Goal: Complete application form

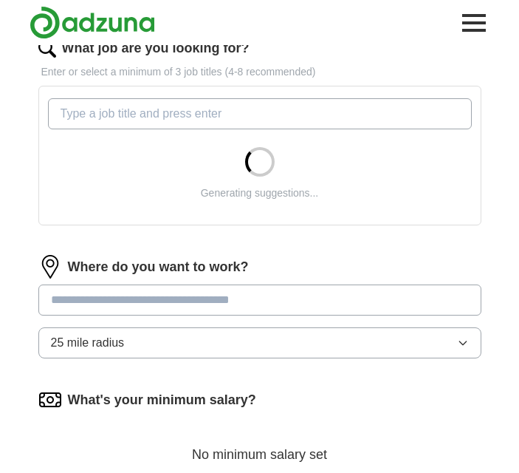
scroll to position [544, 0]
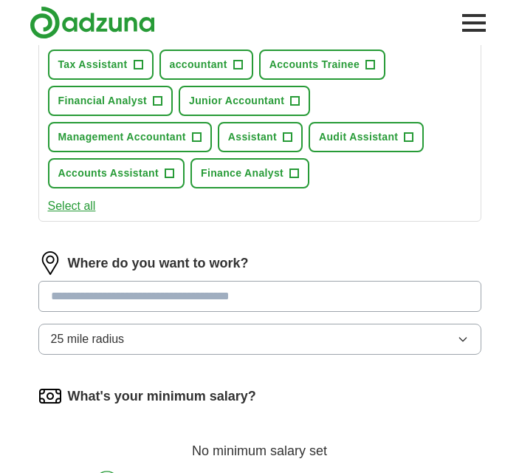
click at [202, 281] on input at bounding box center [259, 296] width 443 height 31
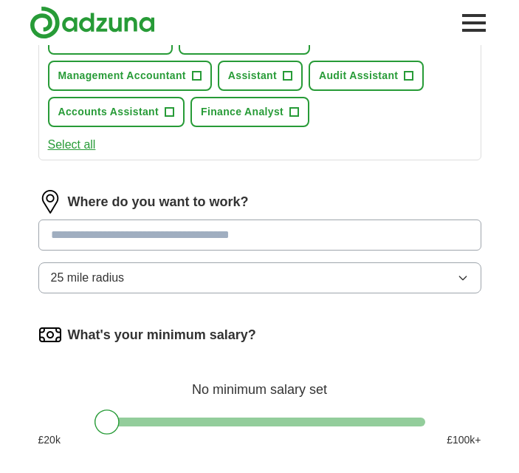
scroll to position [604, 0]
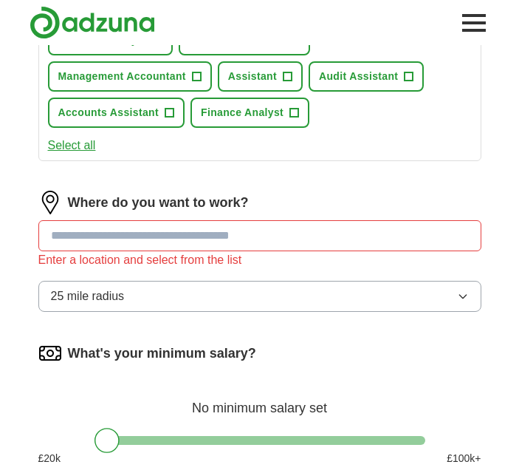
click at [253, 270] on div "Where do you want to work? Enter a location and select from the list 25 mile ra…" at bounding box center [259, 257] width 443 height 133
click at [250, 291] on button "25 mile radius" at bounding box center [259, 296] width 443 height 31
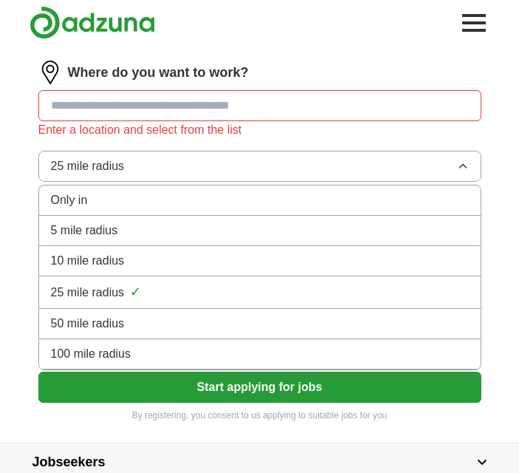
scroll to position [738, 0]
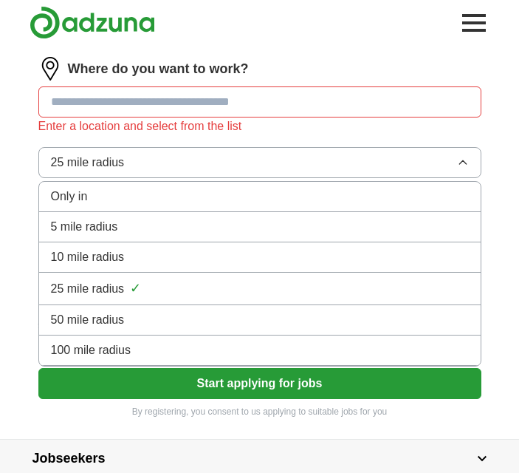
click at [225, 358] on div "100 mile radius" at bounding box center [260, 350] width 418 height 18
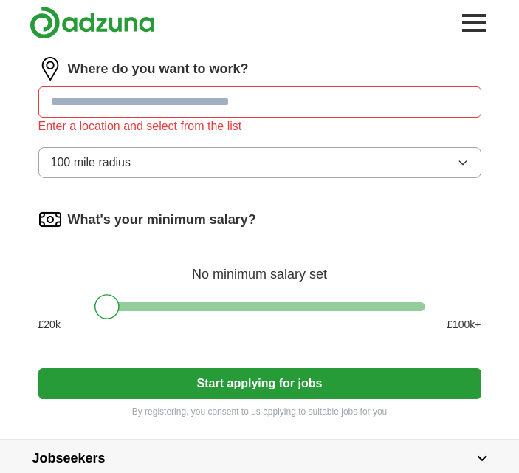
click at [222, 94] on input at bounding box center [259, 101] width 443 height 31
type input "******"
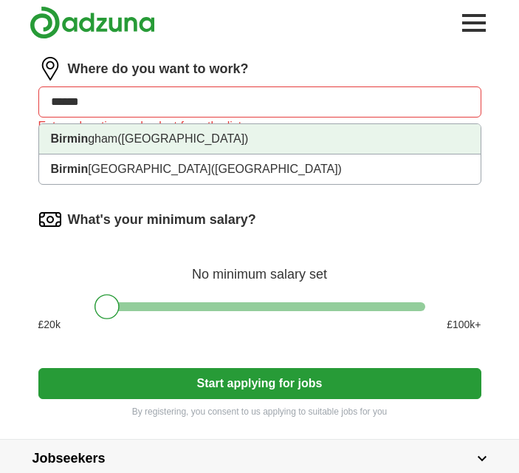
click at [207, 141] on li "Birmin gham ([GEOGRAPHIC_DATA])" at bounding box center [260, 139] width 442 height 30
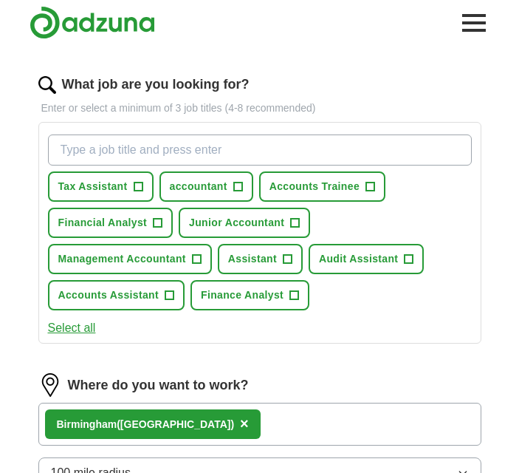
scroll to position [418, 0]
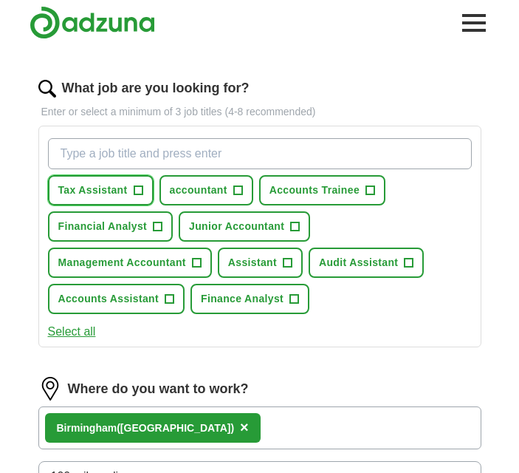
click at [148, 184] on button "Tax Assistant +" at bounding box center [101, 190] width 106 height 30
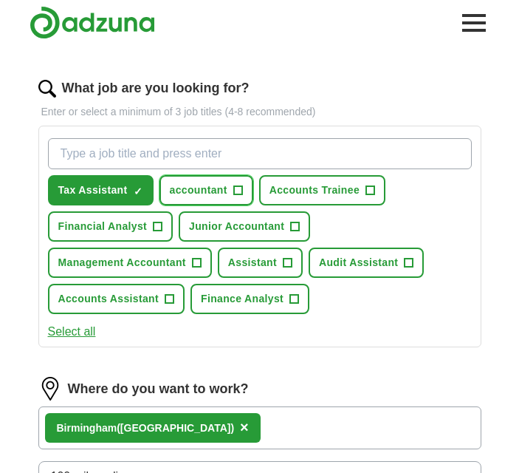
click at [168, 188] on button "accountant +" at bounding box center [207, 190] width 94 height 30
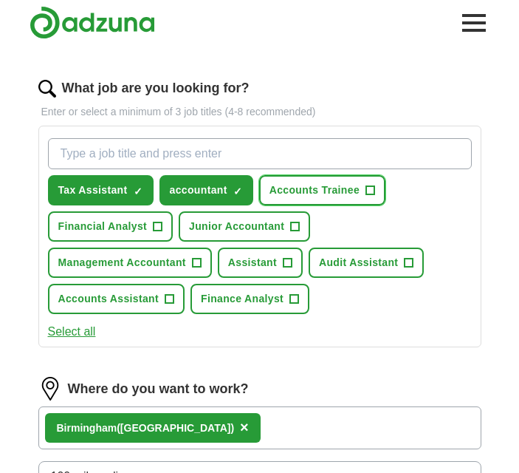
click at [282, 202] on button "Accounts Trainee +" at bounding box center [322, 190] width 126 height 30
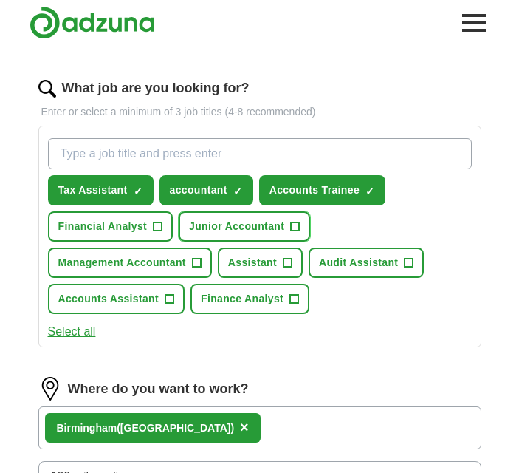
click at [275, 214] on button "Junior Accountant +" at bounding box center [245, 226] width 132 height 30
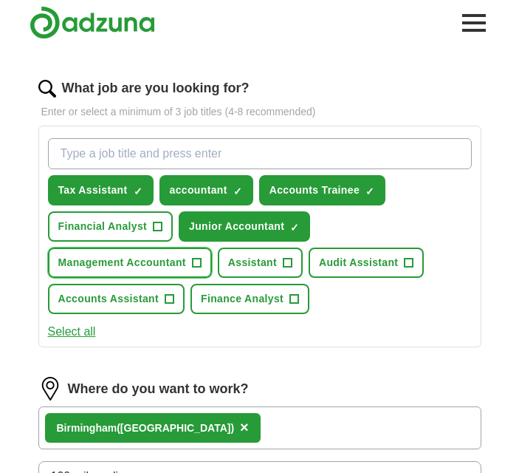
click at [148, 261] on span "Management Accountant" at bounding box center [122, 263] width 128 height 16
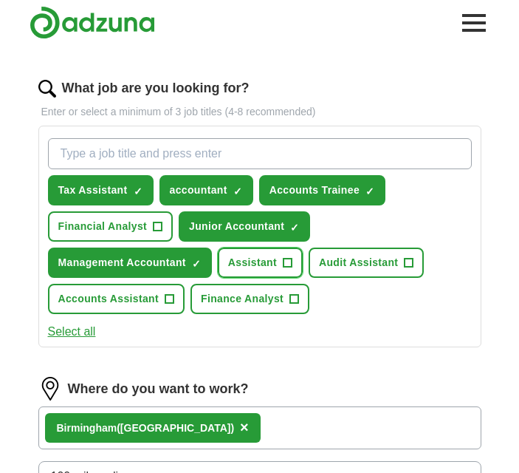
click at [241, 270] on span "Assistant" at bounding box center [252, 263] width 49 height 16
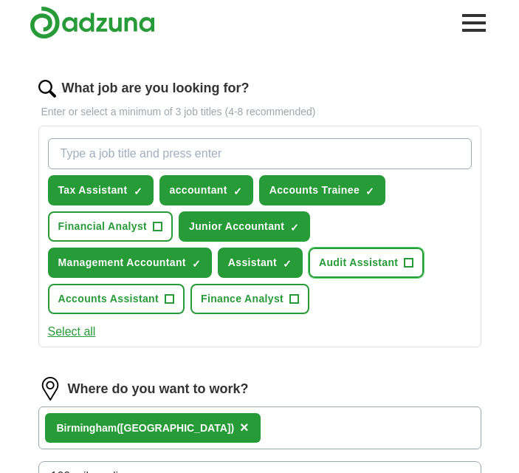
click at [347, 259] on span "Audit Assistant" at bounding box center [358, 263] width 79 height 16
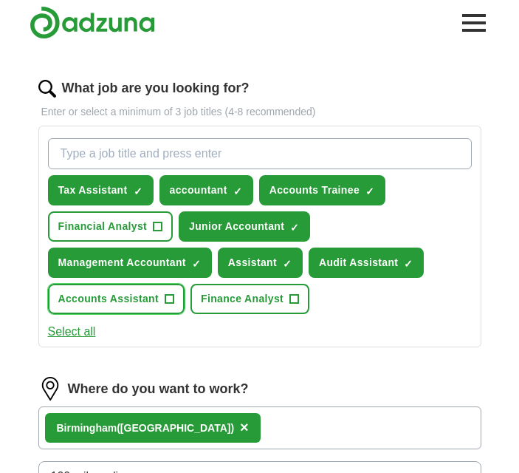
click at [128, 293] on span "Accounts Assistant" at bounding box center [108, 299] width 100 height 16
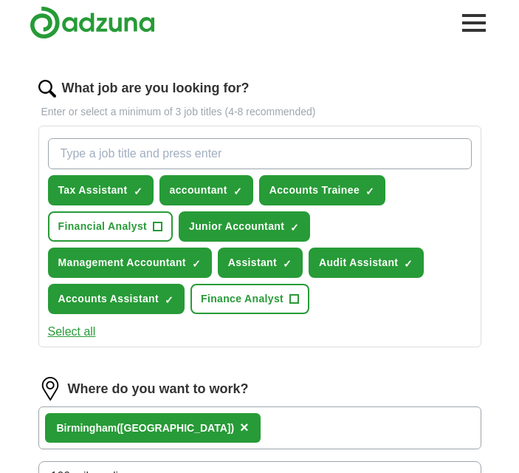
click at [77, 336] on button "Select all" at bounding box center [72, 332] width 48 height 18
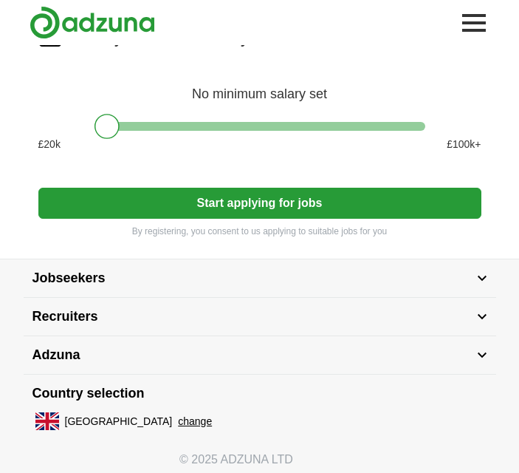
scroll to position [949, 0]
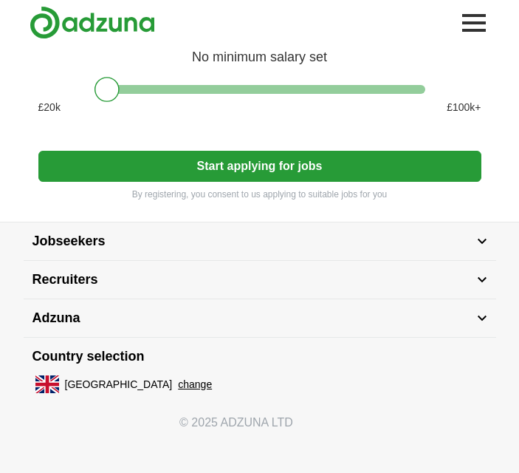
click at [135, 160] on button "Start applying for jobs" at bounding box center [259, 166] width 443 height 31
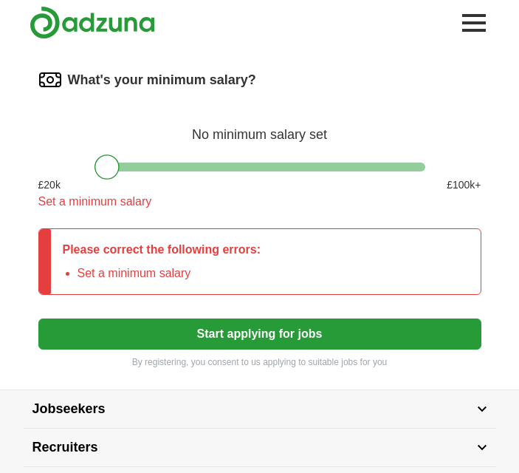
scroll to position [860, 0]
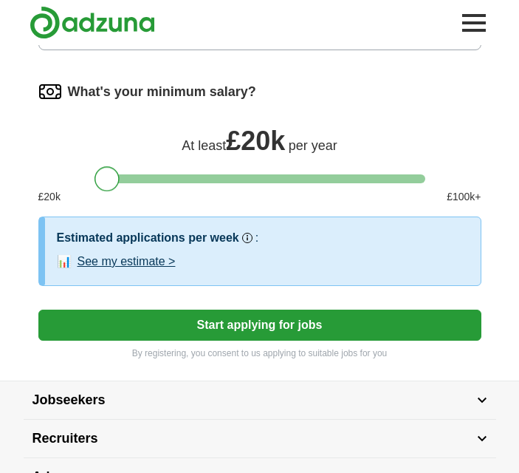
drag, startPoint x: 106, startPoint y: 177, endPoint x: 98, endPoint y: 180, distance: 8.4
click at [98, 180] on div at bounding box center [107, 178] width 25 height 25
click at [170, 325] on button "Start applying for jobs" at bounding box center [259, 325] width 443 height 31
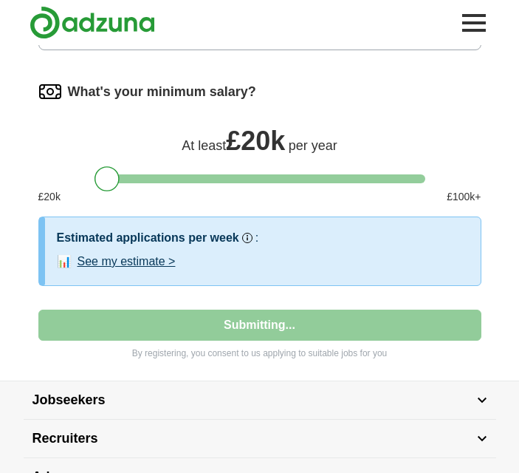
select select "**"
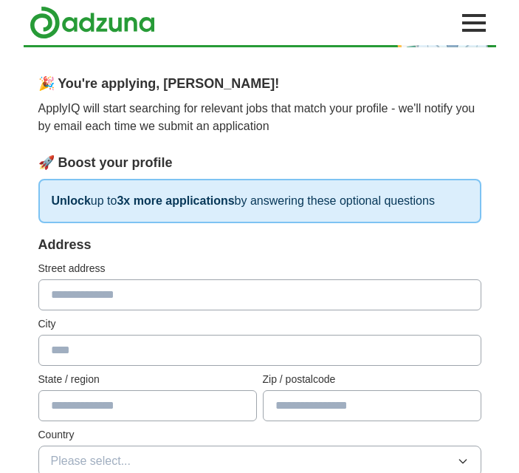
scroll to position [69, 0]
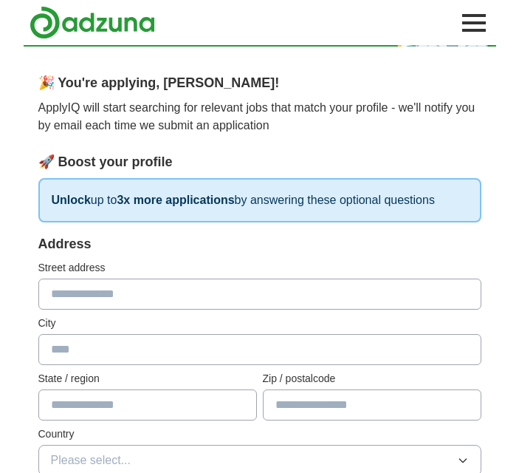
click at [158, 301] on input "text" at bounding box center [259, 294] width 443 height 31
type input "**********"
type input "*******"
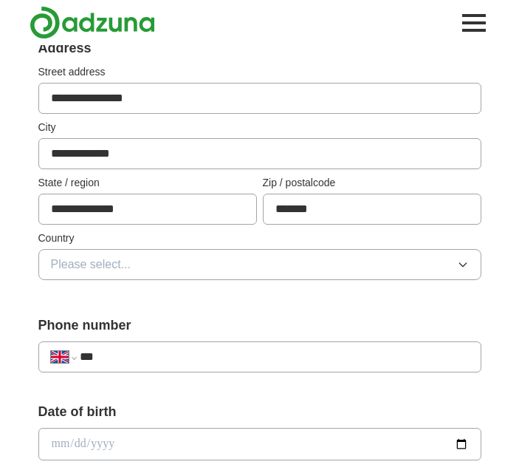
scroll to position [266, 0]
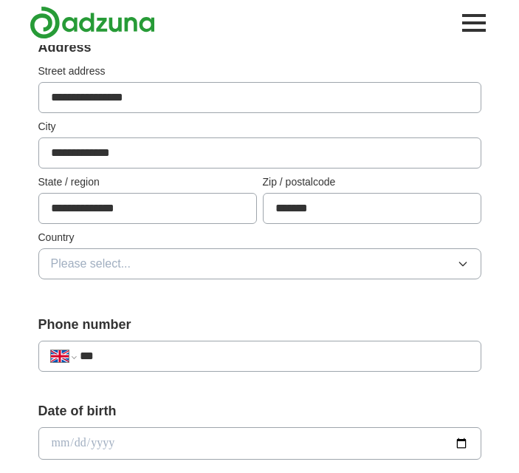
click at [198, 267] on button "Please select..." at bounding box center [259, 263] width 443 height 31
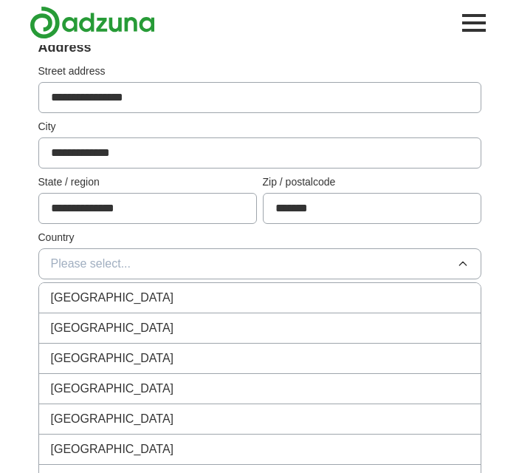
click at [181, 293] on div "[GEOGRAPHIC_DATA]" at bounding box center [260, 298] width 418 height 18
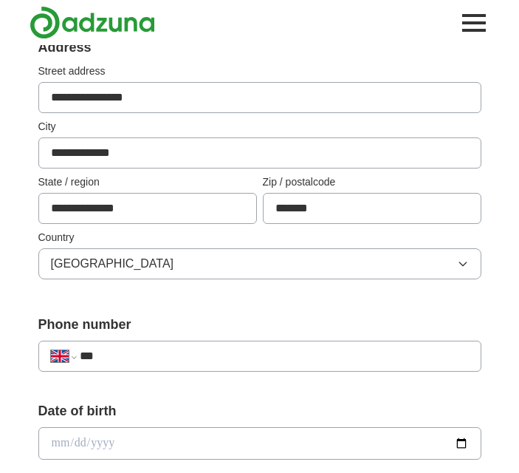
click at [171, 344] on div "**********" at bounding box center [259, 356] width 443 height 31
click at [169, 355] on input "***" at bounding box center [274, 356] width 389 height 18
type input "**********"
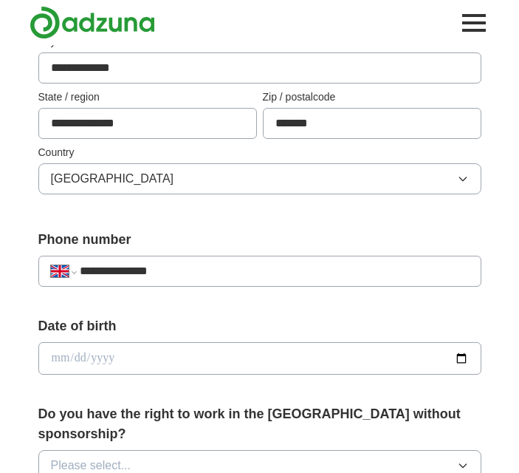
scroll to position [352, 0]
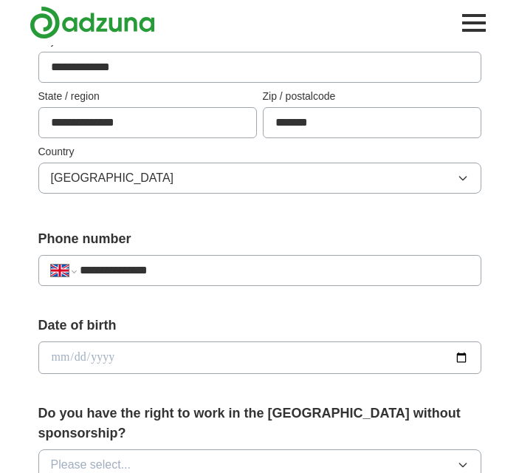
click at [182, 361] on input "date" at bounding box center [259, 357] width 443 height 33
click at [172, 353] on input "date" at bounding box center [259, 357] width 443 height 33
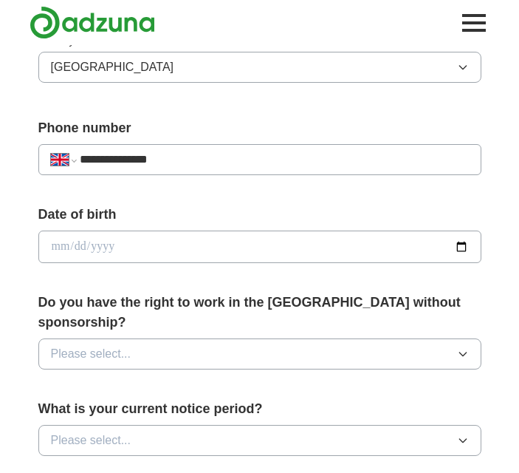
scroll to position [474, 0]
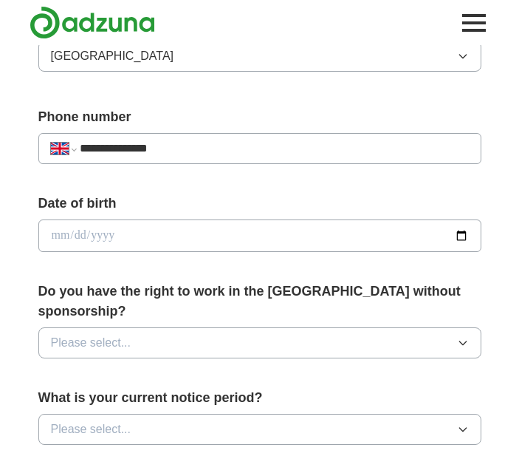
click at [245, 327] on button "Please select..." at bounding box center [259, 342] width 443 height 31
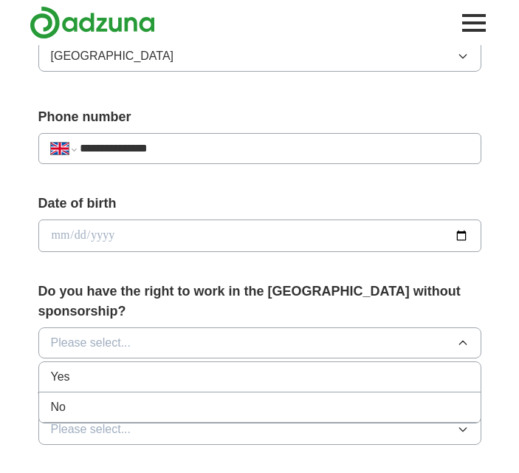
click at [230, 392] on li "No" at bounding box center [260, 407] width 442 height 30
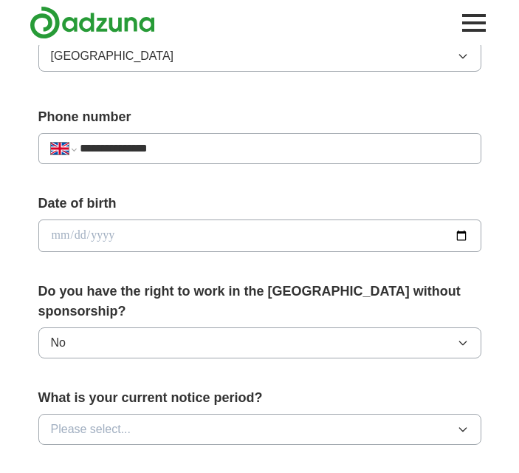
click at [230, 333] on button "No" at bounding box center [259, 342] width 443 height 31
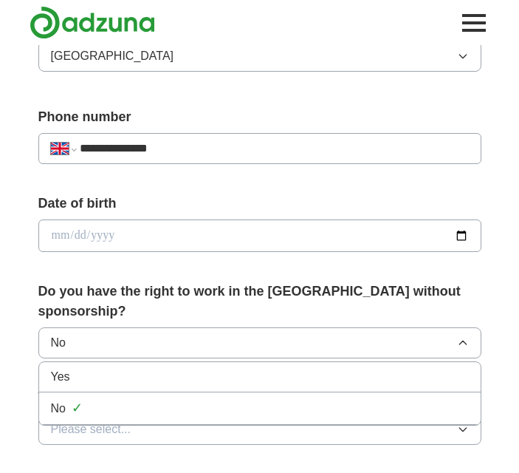
click at [222, 368] on div "Yes" at bounding box center [260, 377] width 418 height 18
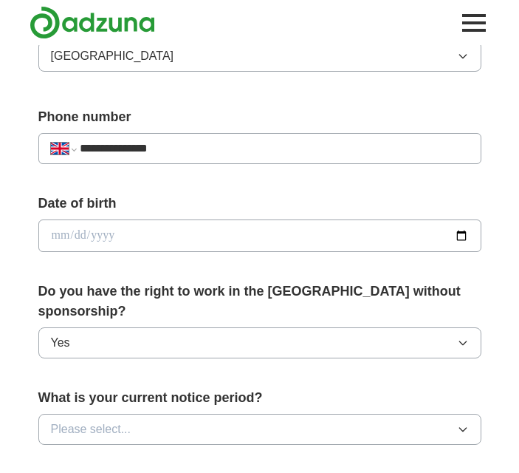
click at [219, 414] on button "Please select..." at bounding box center [259, 429] width 443 height 31
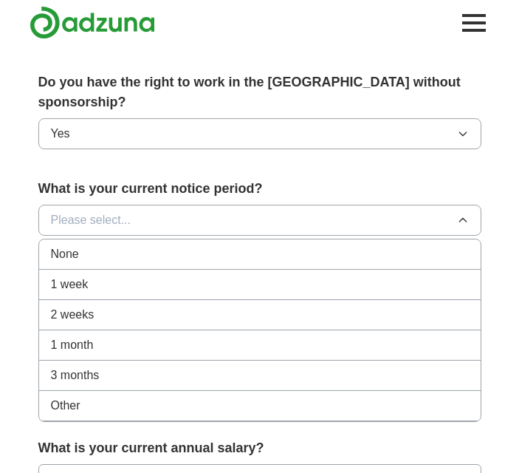
scroll to position [683, 0]
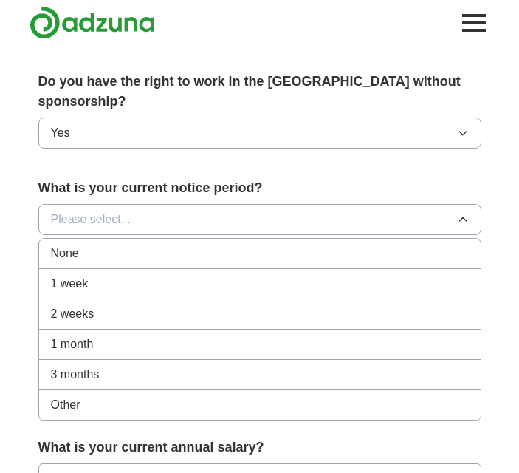
click at [180, 396] on div "Other" at bounding box center [260, 405] width 418 height 18
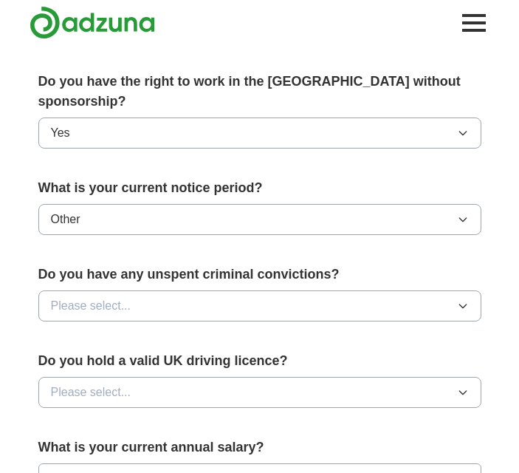
click at [162, 290] on button "Please select..." at bounding box center [259, 305] width 443 height 31
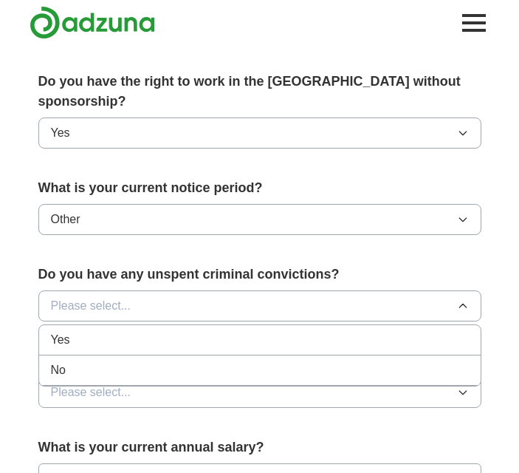
click at [160, 355] on li "No" at bounding box center [260, 370] width 442 height 30
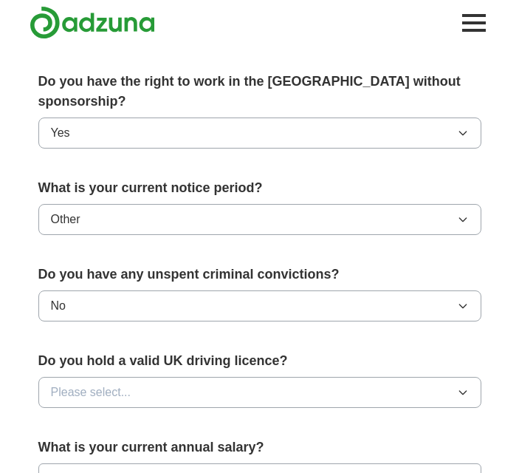
click at [141, 205] on button "Other" at bounding box center [259, 219] width 443 height 31
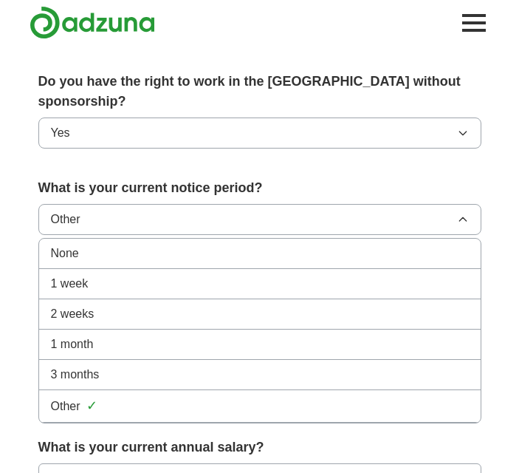
click at [134, 275] on div "1 week" at bounding box center [260, 284] width 418 height 18
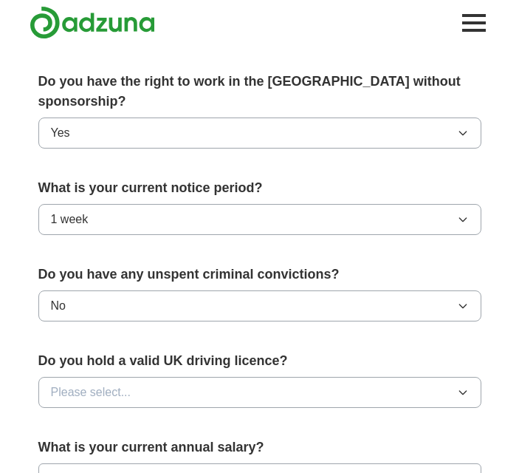
click at [132, 208] on button "1 week" at bounding box center [259, 219] width 443 height 31
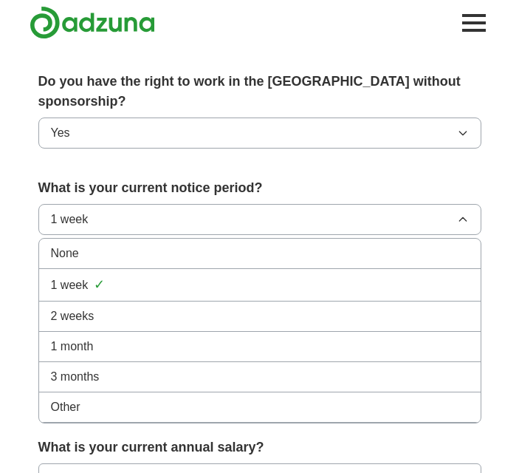
click at [124, 245] on div "None" at bounding box center [260, 254] width 418 height 18
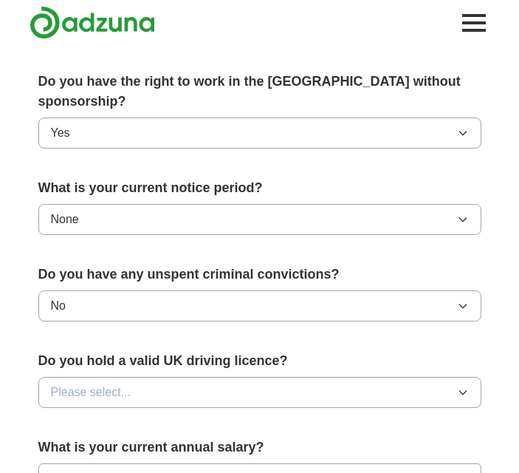
click at [138, 377] on button "Please select..." at bounding box center [259, 392] width 443 height 31
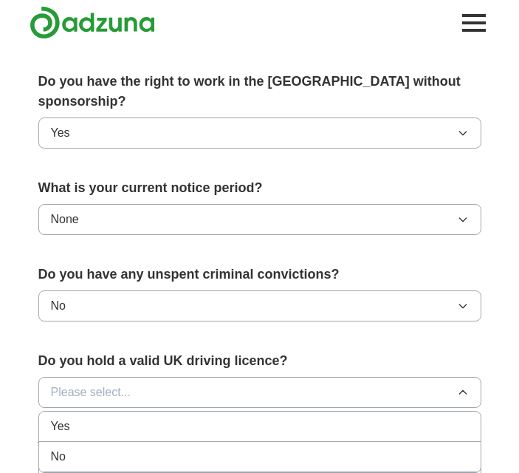
click at [136, 442] on li "No" at bounding box center [260, 457] width 442 height 30
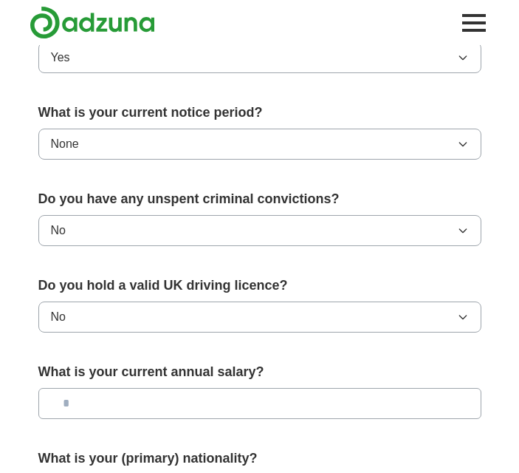
scroll to position [765, 0]
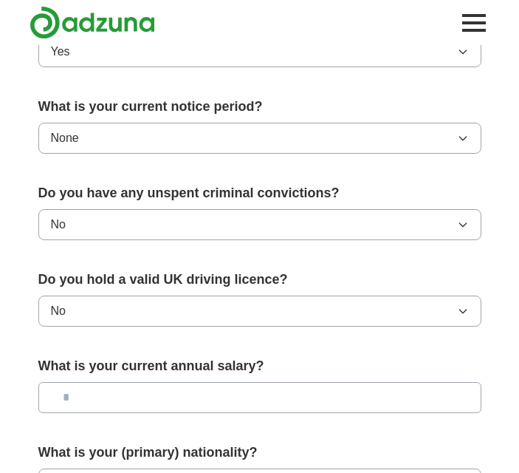
drag, startPoint x: 122, startPoint y: 395, endPoint x: 121, endPoint y: 382, distance: 12.6
click at [121, 382] on div "What is your current annual salary?" at bounding box center [259, 390] width 443 height 69
click at [121, 382] on input "text" at bounding box center [259, 397] width 443 height 31
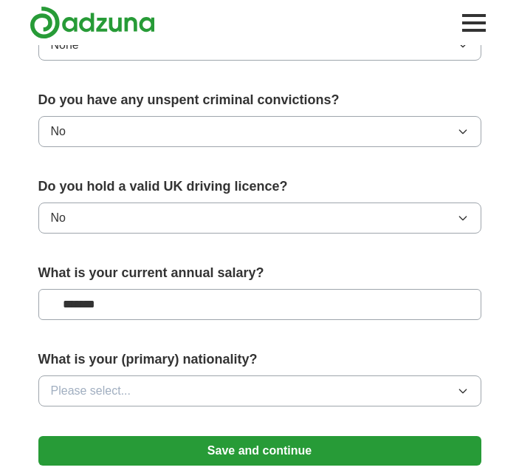
scroll to position [859, 0]
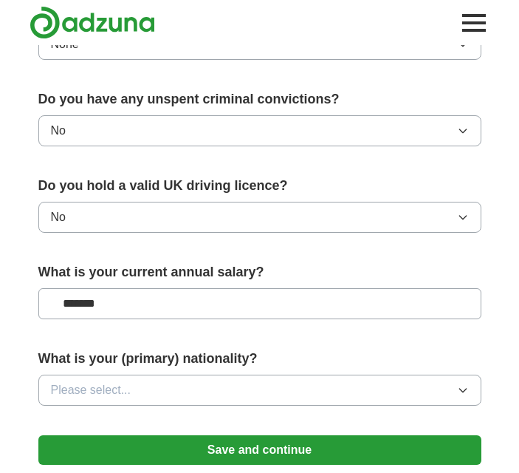
type input "*******"
click at [126, 381] on span "Please select..." at bounding box center [91, 390] width 81 height 18
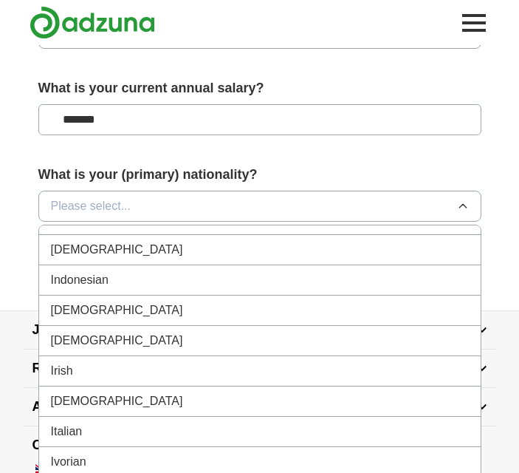
scroll to position [2410, 0]
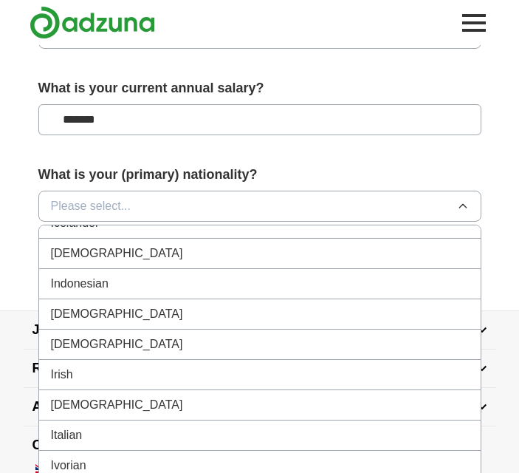
click at [114, 245] on div "[DEMOGRAPHIC_DATA]" at bounding box center [260, 254] width 418 height 18
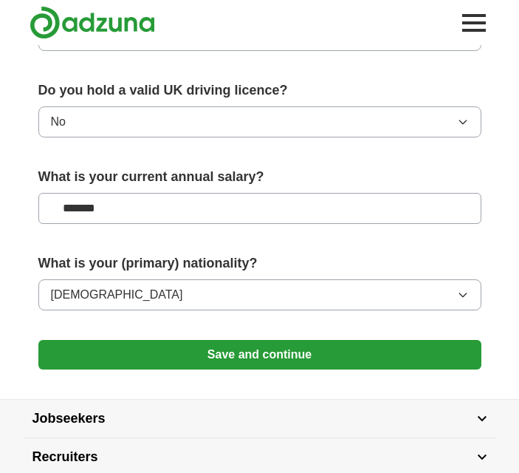
scroll to position [955, 0]
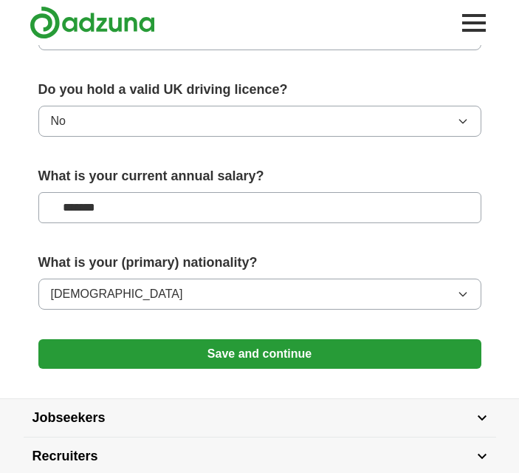
click at [161, 344] on button "Save and continue" at bounding box center [259, 354] width 443 height 30
